Goal: Task Accomplishment & Management: Use online tool/utility

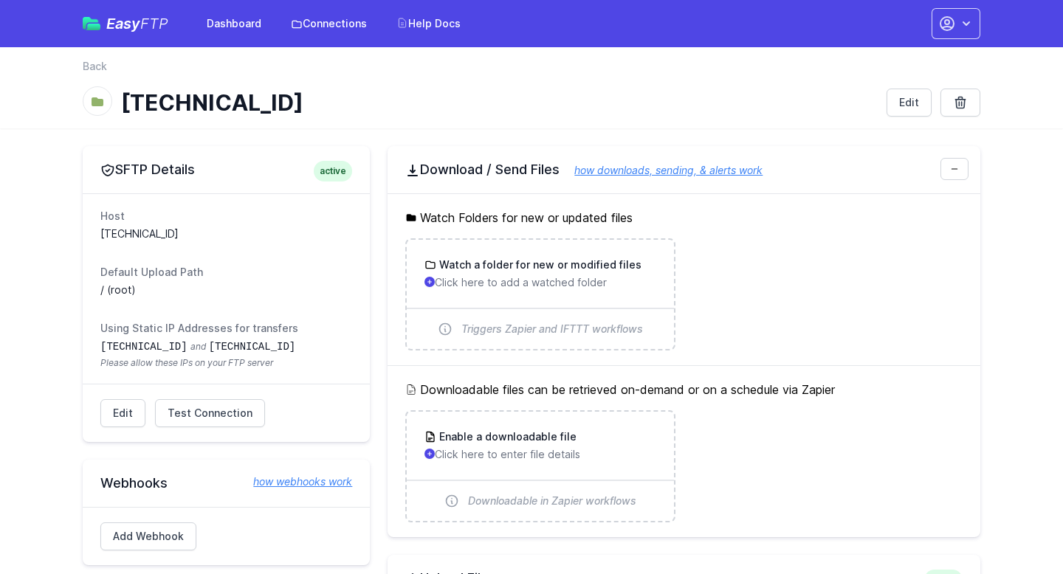
scroll to position [1, 0]
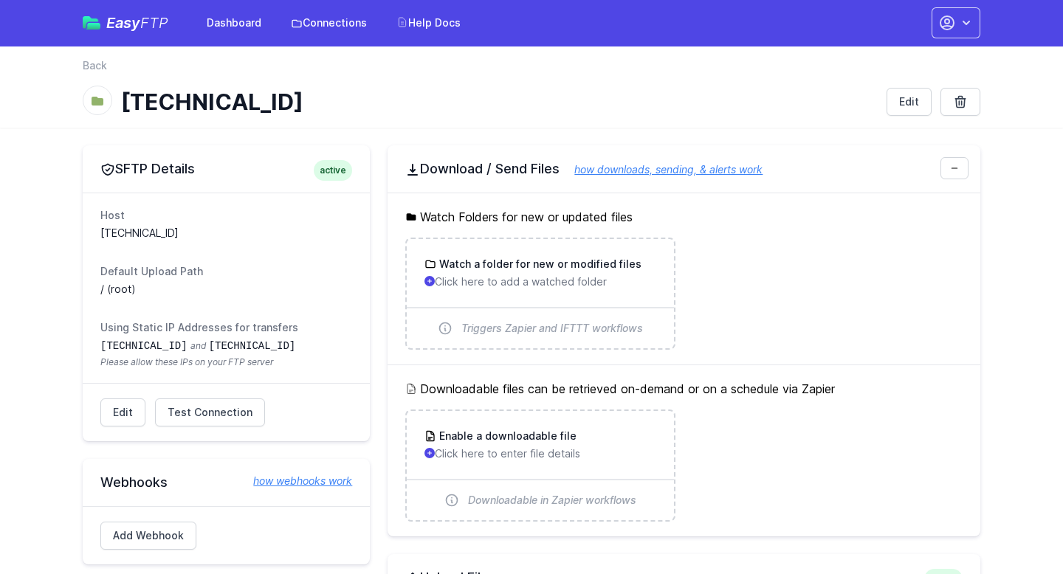
click at [174, 345] on code "34.238.108.61" at bounding box center [143, 346] width 87 height 12
copy dd "34.238.108.61 and 34.239.17.55"
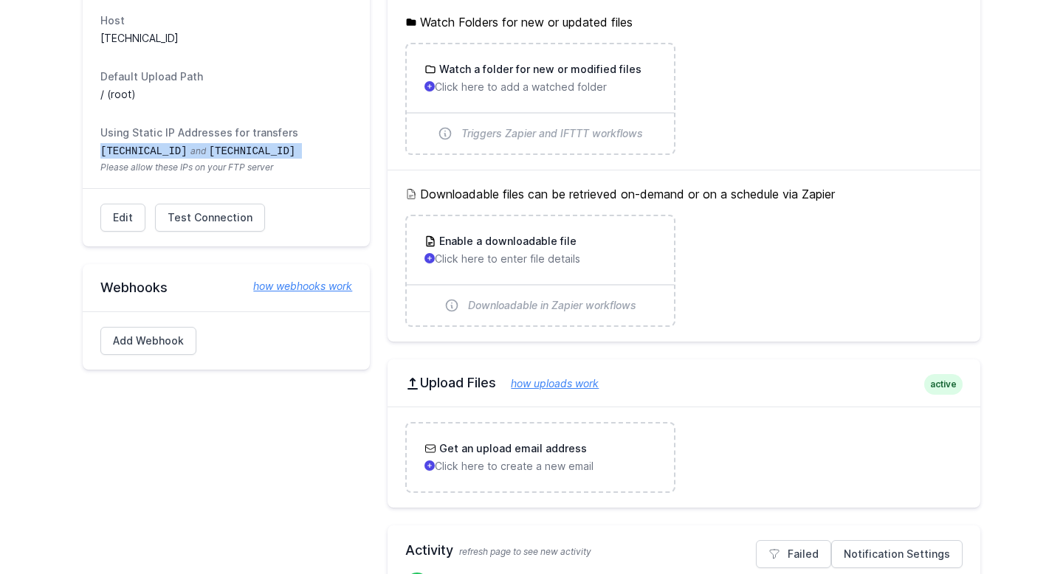
scroll to position [0, 0]
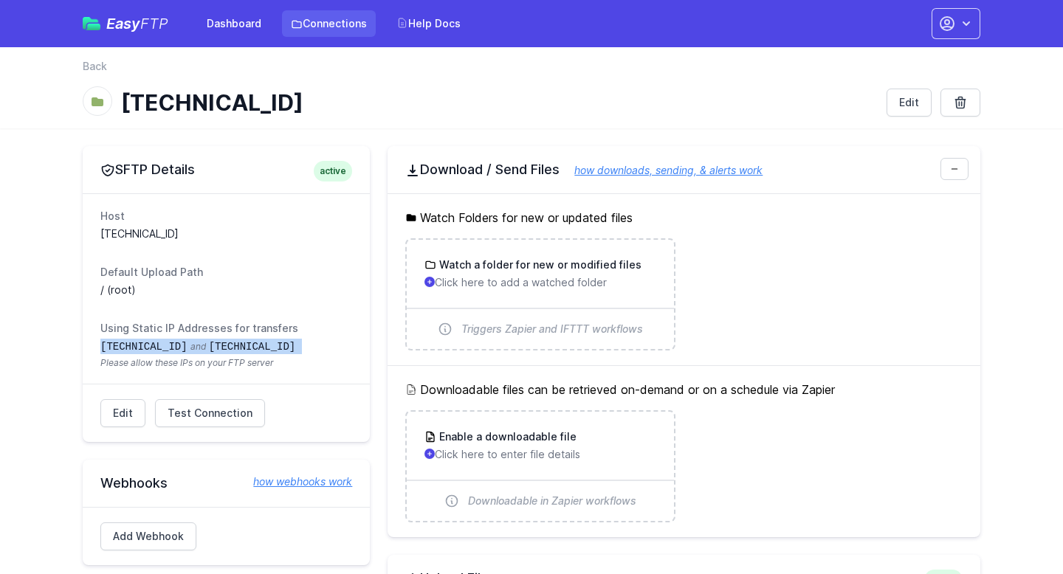
click at [362, 29] on link "Connections" at bounding box center [329, 23] width 94 height 27
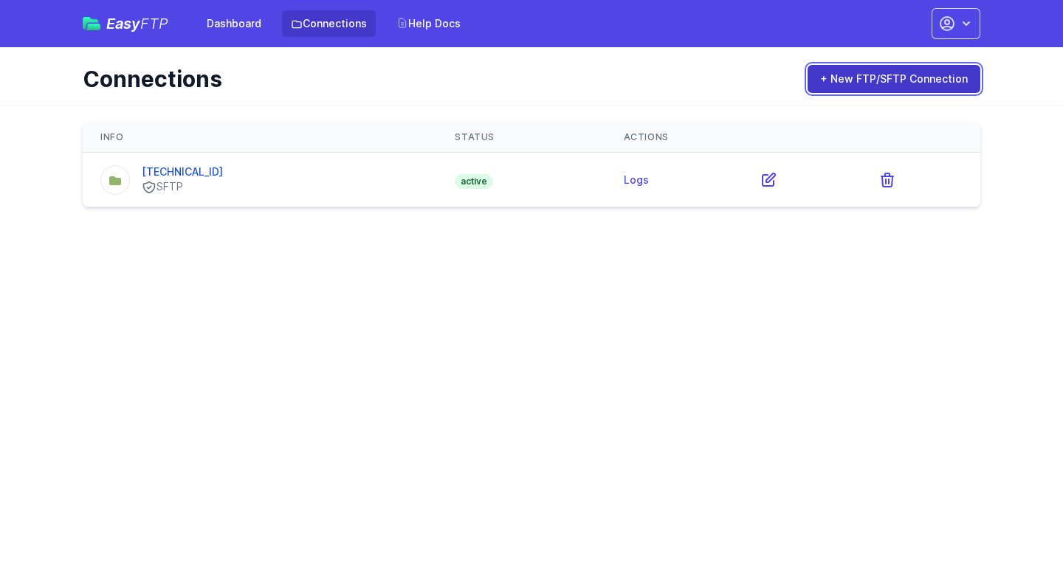
click at [856, 92] on link "+ New FTP/SFTP Connection" at bounding box center [893, 79] width 173 height 28
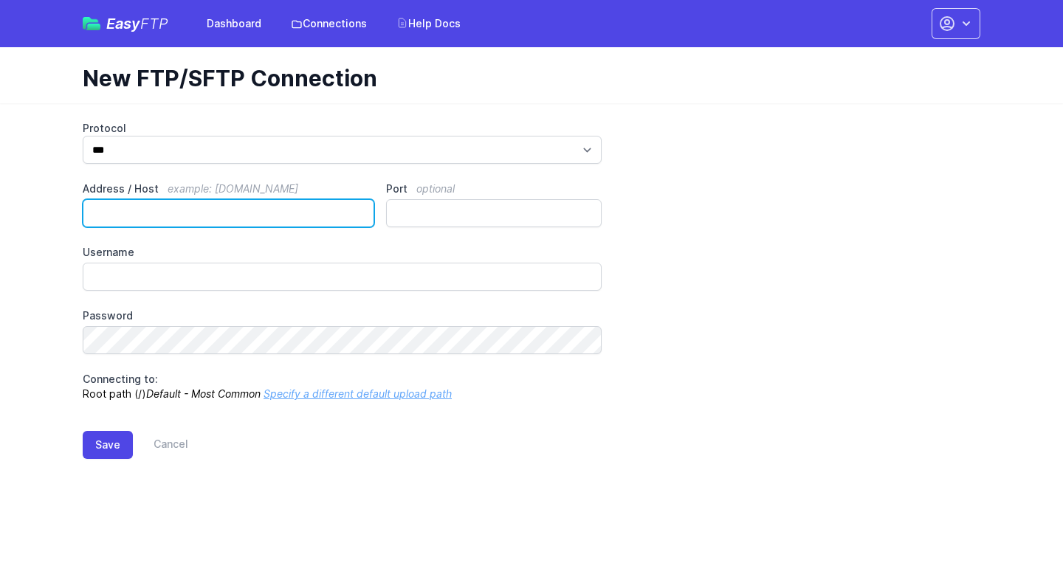
click at [333, 218] on input "Address / Host example: ftp.mydomain.com" at bounding box center [228, 213] width 291 height 28
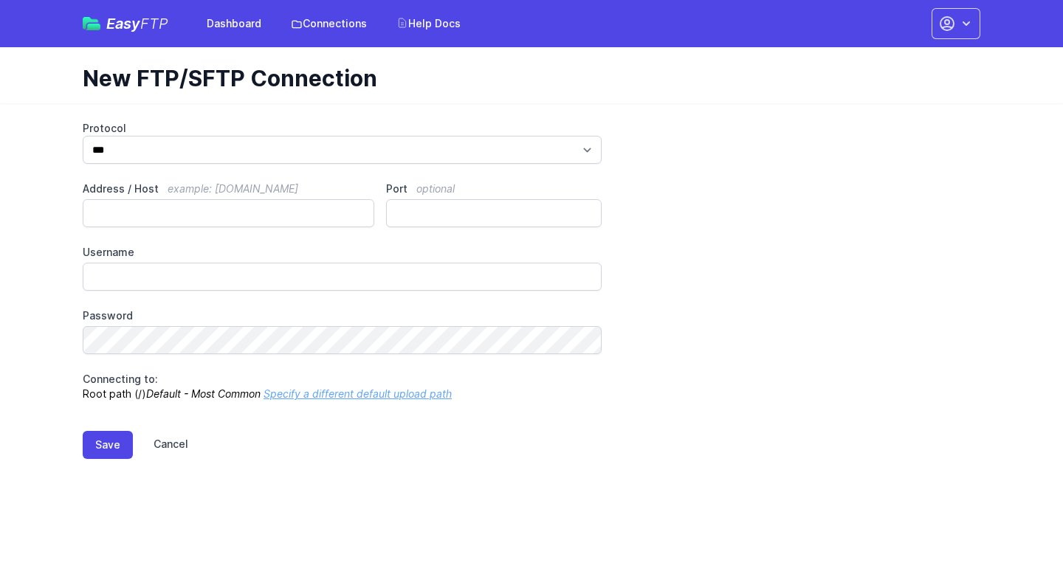
click at [172, 448] on link "Cancel" at bounding box center [160, 445] width 55 height 28
